Goal: Communication & Community: Ask a question

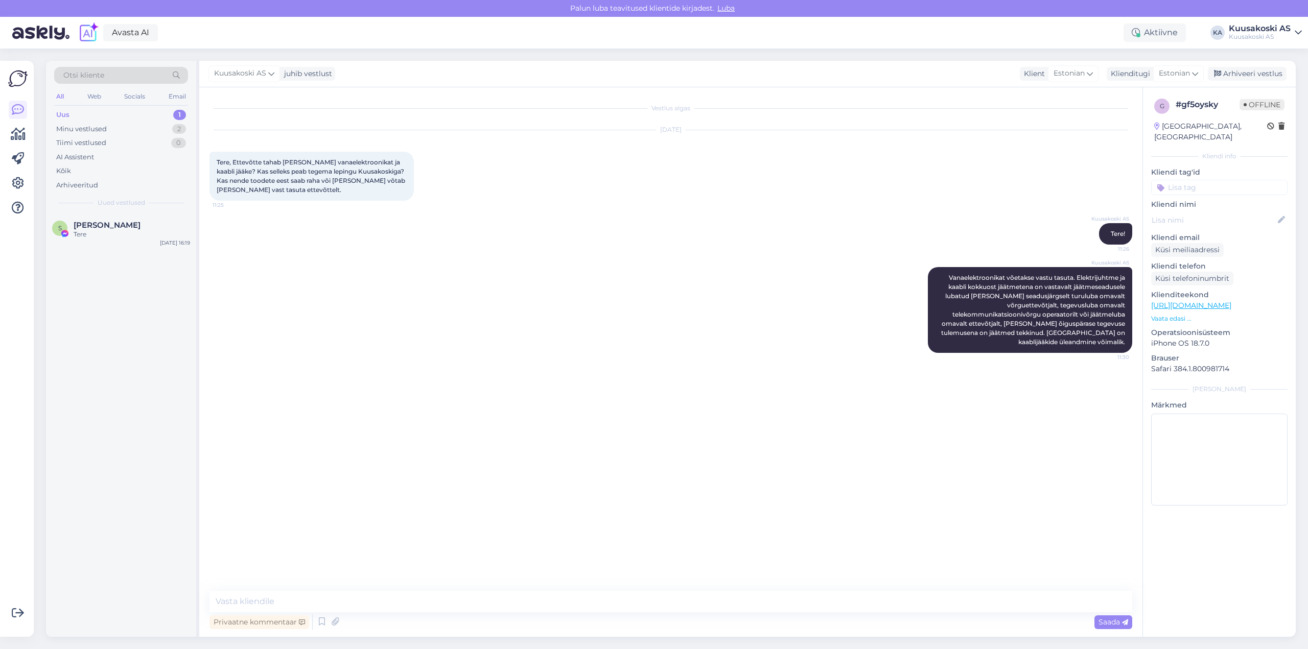
click at [67, 113] on div "Uus" at bounding box center [62, 115] width 13 height 10
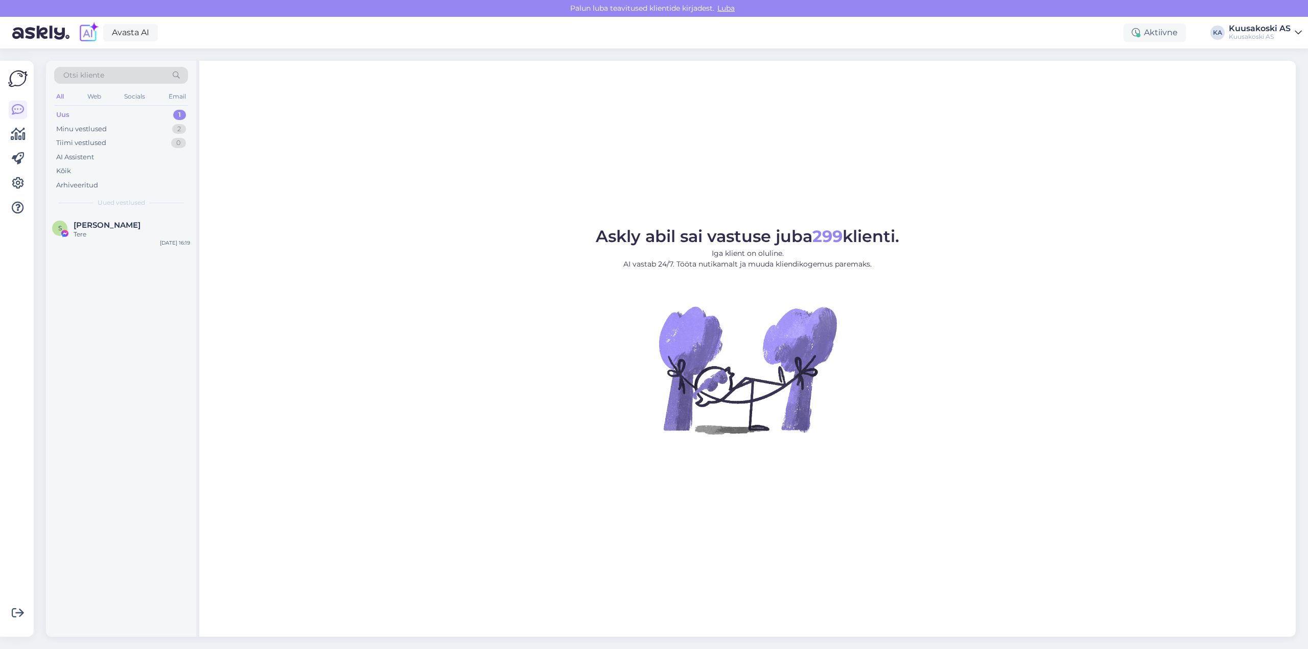
click at [61, 113] on div "Uus" at bounding box center [62, 115] width 13 height 10
click at [63, 114] on div "Uus" at bounding box center [62, 115] width 13 height 10
click at [67, 116] on div "Uus" at bounding box center [62, 115] width 13 height 10
